Goal: Transaction & Acquisition: Purchase product/service

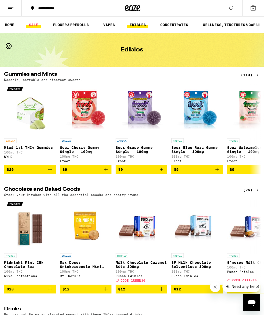
click at [33, 23] on link "SALE" at bounding box center [33, 25] width 14 height 6
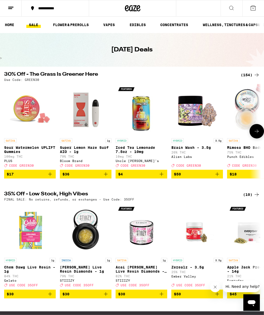
click at [50, 177] on icon "Add to bag" at bounding box center [50, 174] width 6 height 6
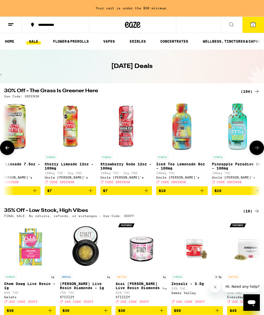
scroll to position [0, 296]
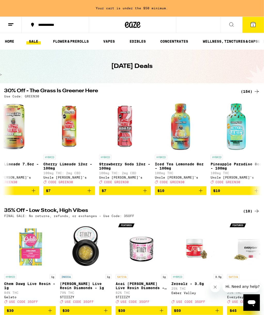
click at [245, 93] on div "(154)" at bounding box center [250, 91] width 19 height 6
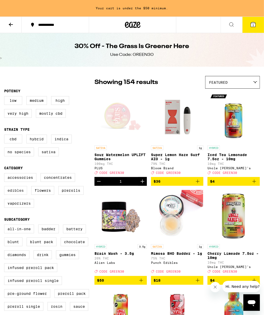
click at [9, 195] on label "Edibles" at bounding box center [15, 190] width 23 height 9
click at [5, 174] on input "Edibles" at bounding box center [5, 174] width 0 height 0
checkbox input "true"
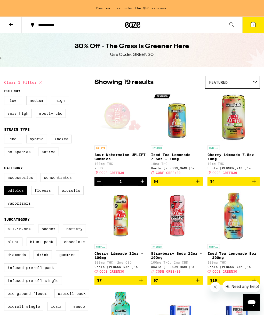
click at [11, 26] on icon at bounding box center [11, 24] width 6 height 6
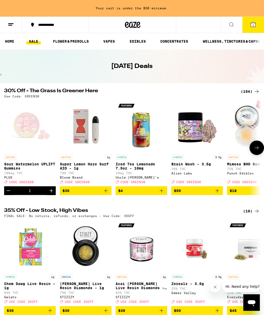
click at [53, 193] on icon "Increment" at bounding box center [52, 191] width 4 height 4
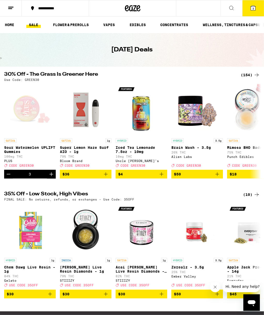
click at [250, 7] on icon at bounding box center [253, 8] width 6 height 6
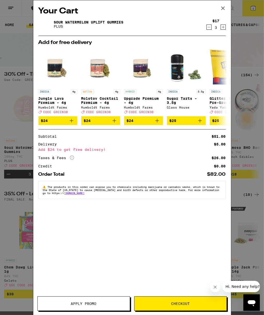
click at [73, 160] on icon "More Info" at bounding box center [72, 158] width 4 height 4
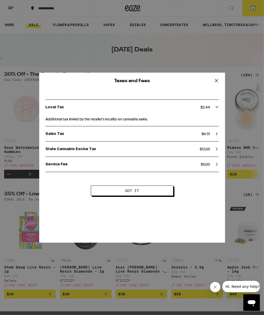
click at [216, 82] on icon at bounding box center [217, 81] width 8 height 8
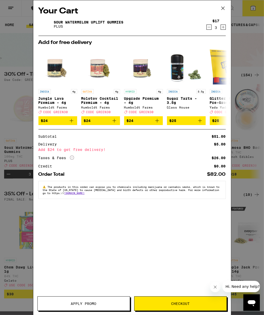
click at [223, 7] on icon at bounding box center [223, 8] width 8 height 8
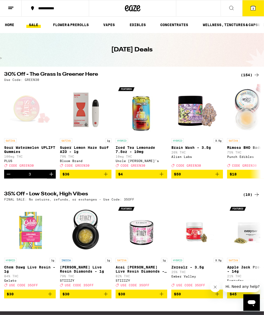
click at [231, 8] on icon at bounding box center [232, 8] width 6 height 6
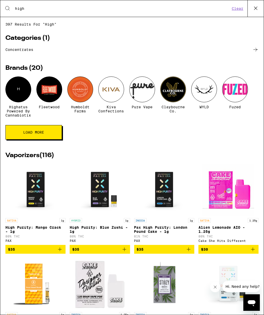
type input "high"
click at [254, 49] on icon at bounding box center [256, 50] width 6 height 6
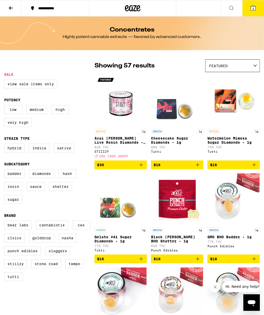
click at [233, 7] on icon at bounding box center [232, 8] width 4 height 4
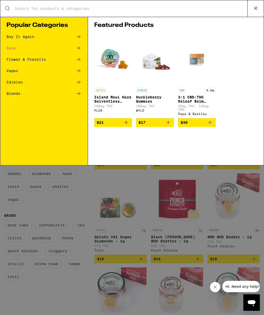
click at [43, 37] on div "Buy It Again" at bounding box center [43, 37] width 75 height 6
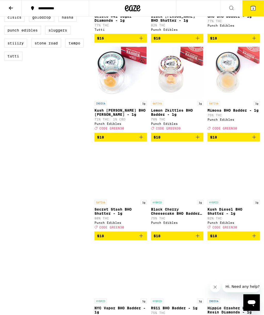
scroll to position [6, 0]
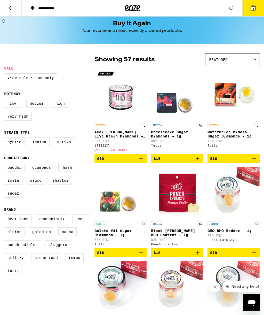
click at [235, 7] on icon at bounding box center [232, 8] width 6 height 6
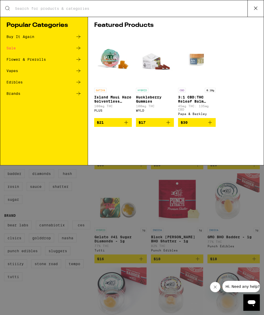
click at [80, 37] on icon at bounding box center [78, 37] width 4 height 4
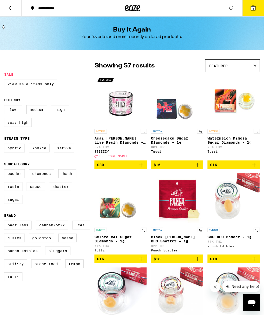
click at [213, 67] on span "Featured" at bounding box center [218, 66] width 19 height 4
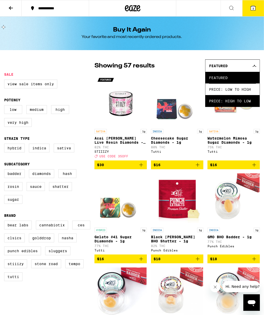
click at [212, 98] on span "Price: High to Low" at bounding box center [232, 101] width 47 height 12
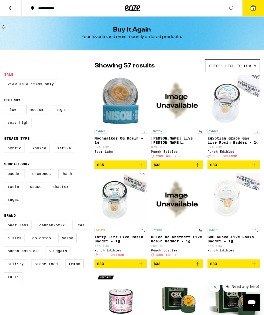
click at [12, 5] on icon at bounding box center [11, 8] width 6 height 6
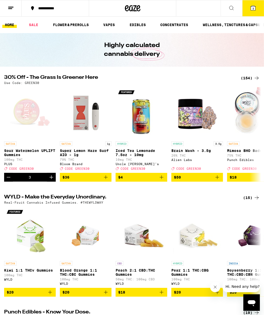
click at [231, 6] on icon at bounding box center [232, 8] width 6 height 6
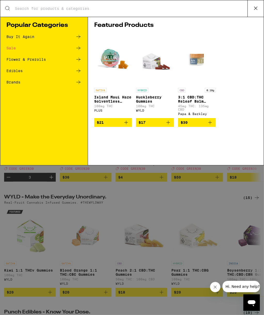
click at [228, 9] on div "Search for Products Popular Categories Buy It Again Sale Flower & Prerolls Edib…" at bounding box center [132, 157] width 264 height 315
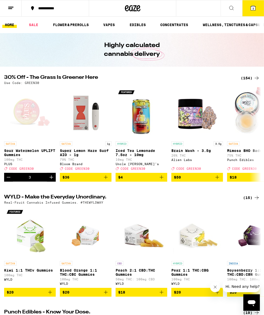
click at [230, 9] on icon at bounding box center [232, 8] width 6 height 6
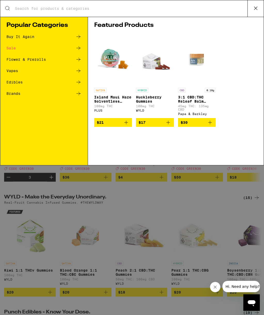
click at [27, 37] on div "Buy It Again" at bounding box center [20, 37] width 28 height 4
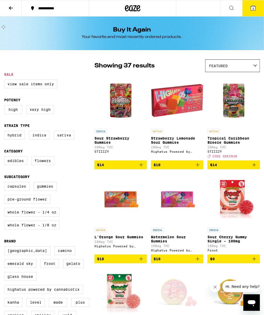
click at [180, 94] on img "Open page for Strawberry Lemonade Sour Gummies from Highatus Powered by Cannabi…" at bounding box center [177, 101] width 52 height 52
